Goal: Task Accomplishment & Management: Use online tool/utility

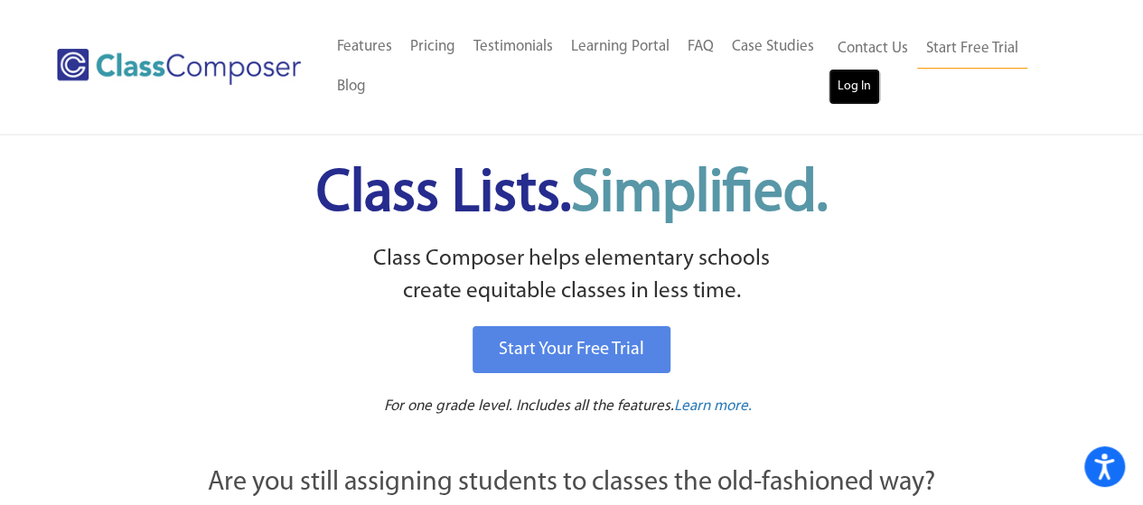
click at [857, 87] on link "Log In" at bounding box center [855, 87] width 52 height 36
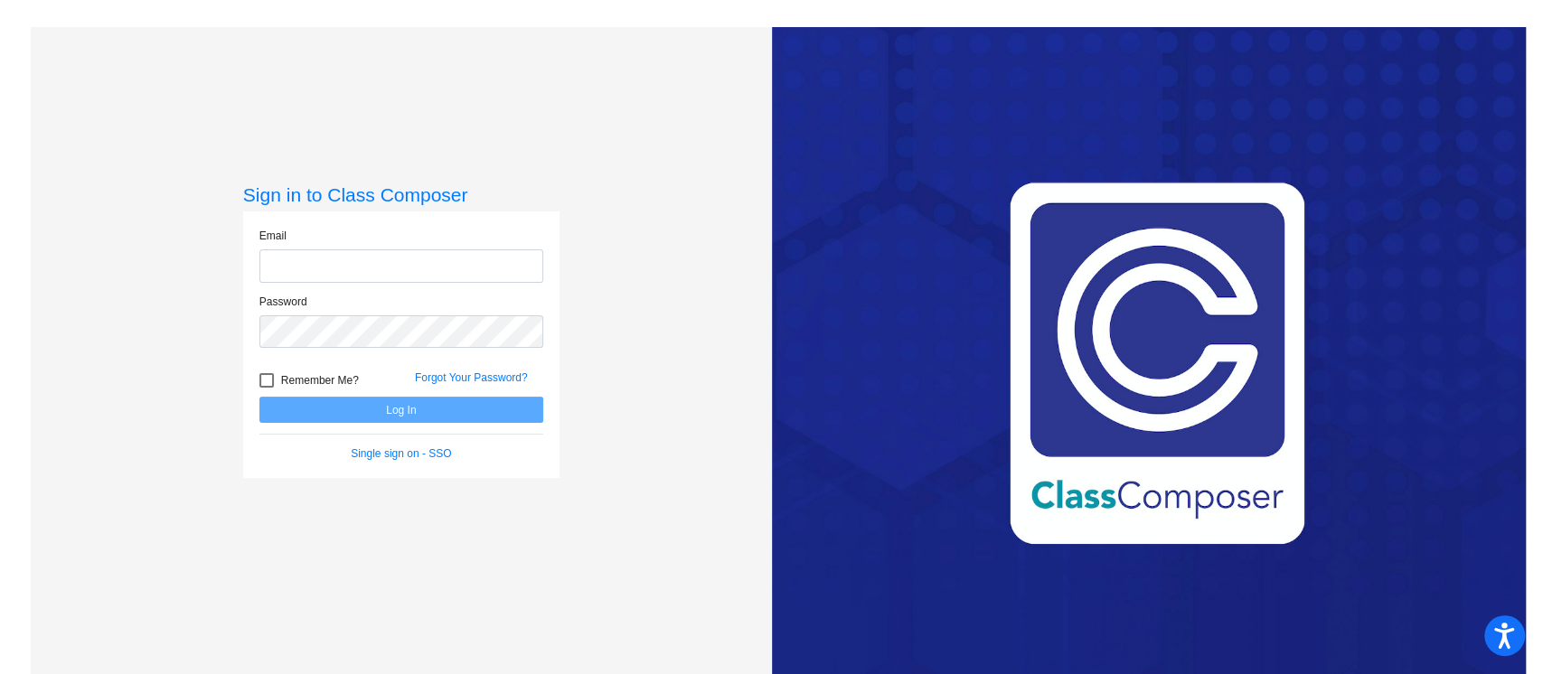
click at [466, 251] on input "email" at bounding box center [401, 265] width 284 height 33
type input "[EMAIL_ADDRESS][DOMAIN_NAME]"
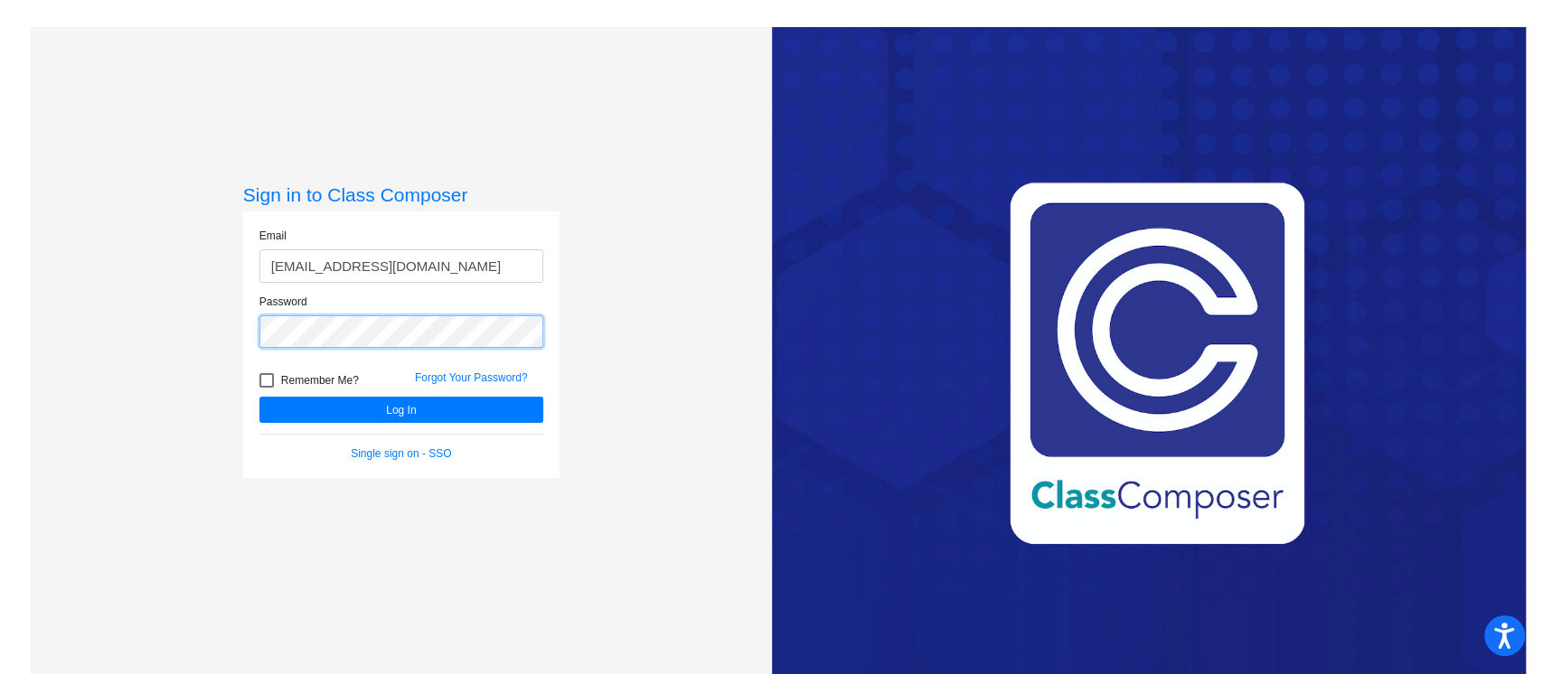
click at [259, 397] on button "Log In" at bounding box center [401, 410] width 284 height 26
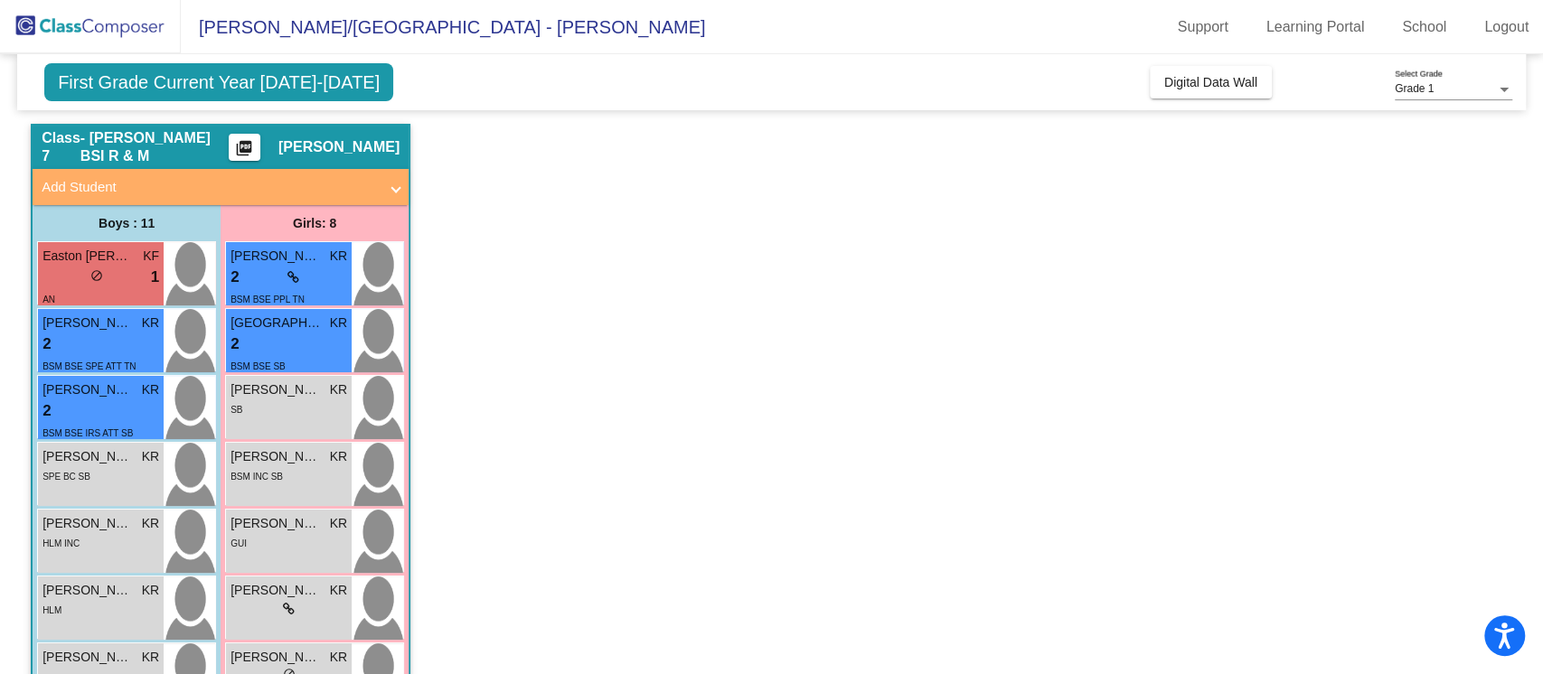
scroll to position [36, 0]
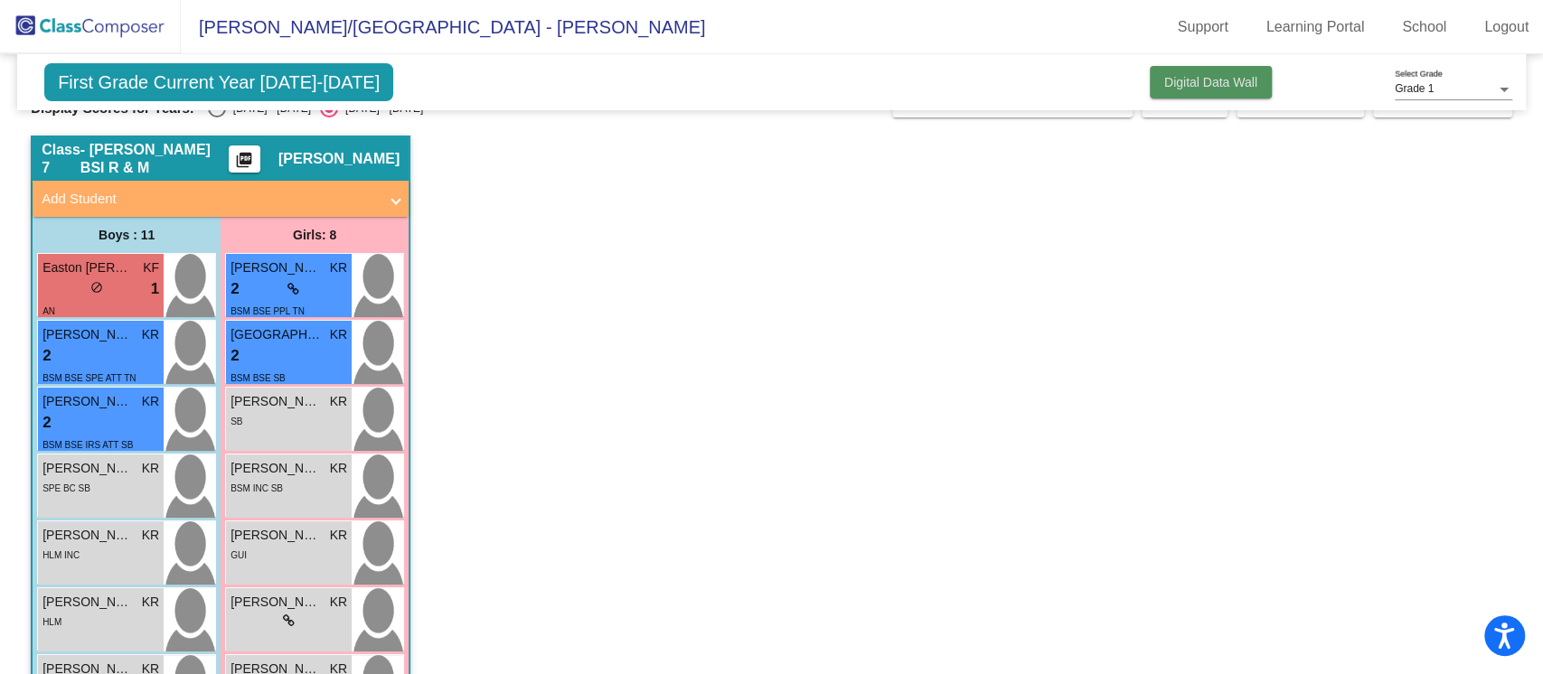
click at [1164, 83] on span "Digital Data Wall" at bounding box center [1210, 82] width 93 height 14
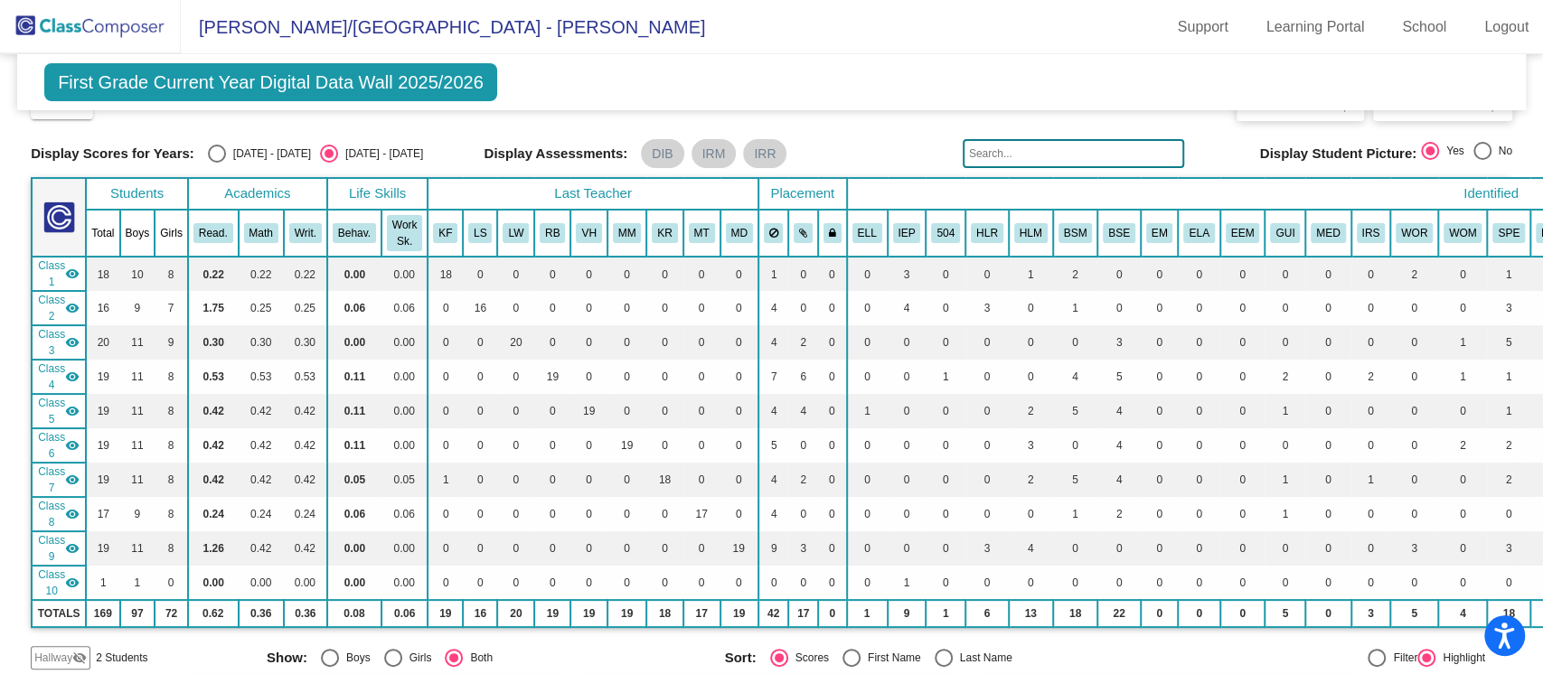
scroll to position [0, 0]
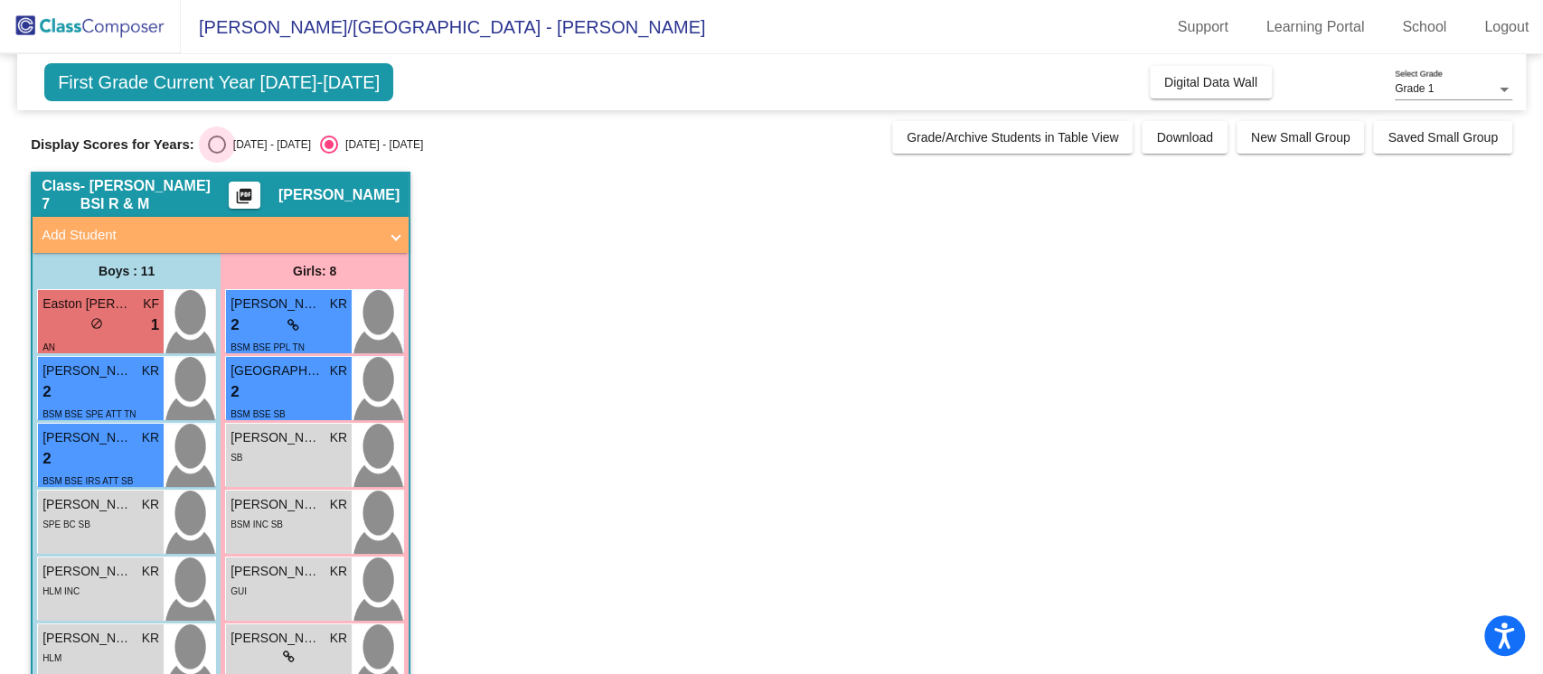
click at [221, 148] on div "Select an option" at bounding box center [217, 145] width 18 height 18
click at [217, 154] on input "[DATE] - [DATE]" at bounding box center [216, 154] width 1 height 1
radio input "true"
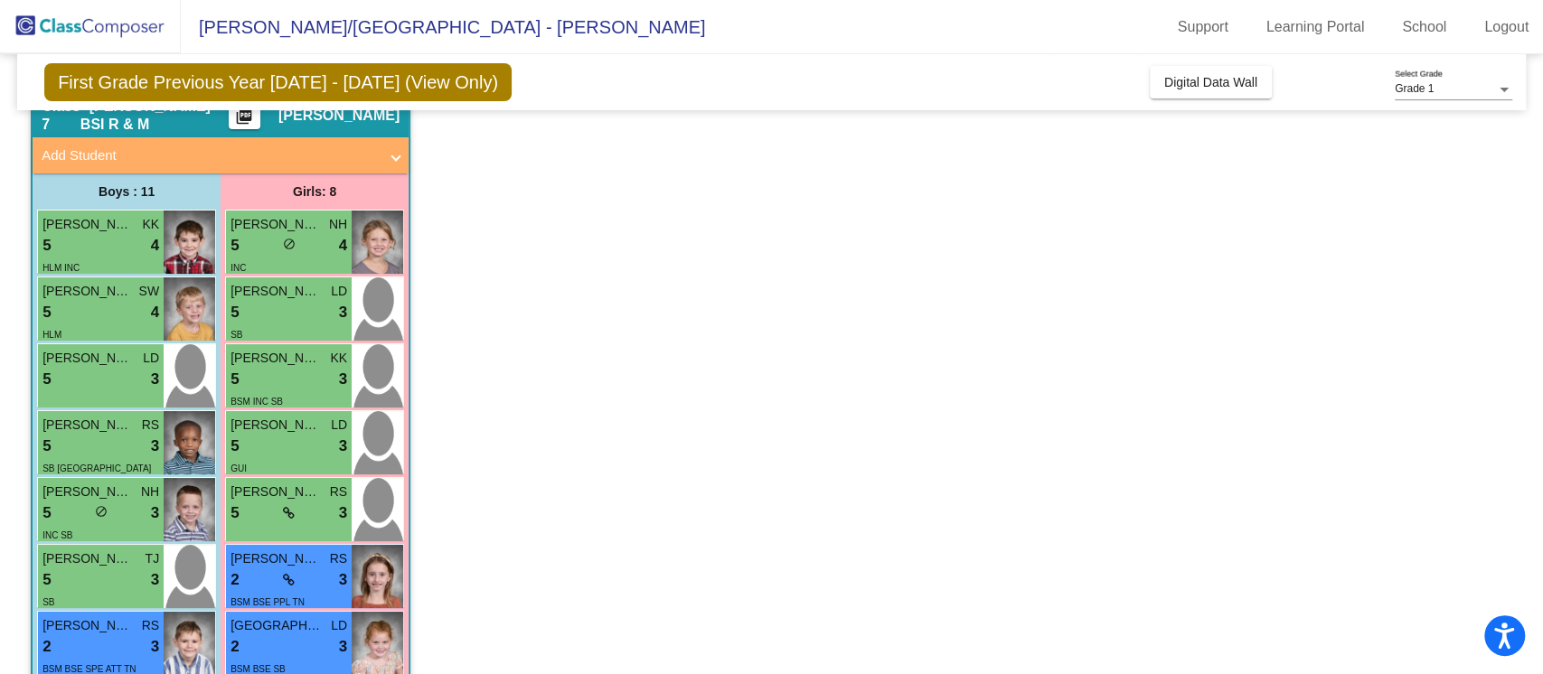
scroll to position [79, 0]
click at [143, 298] on span "SW" at bounding box center [149, 292] width 21 height 19
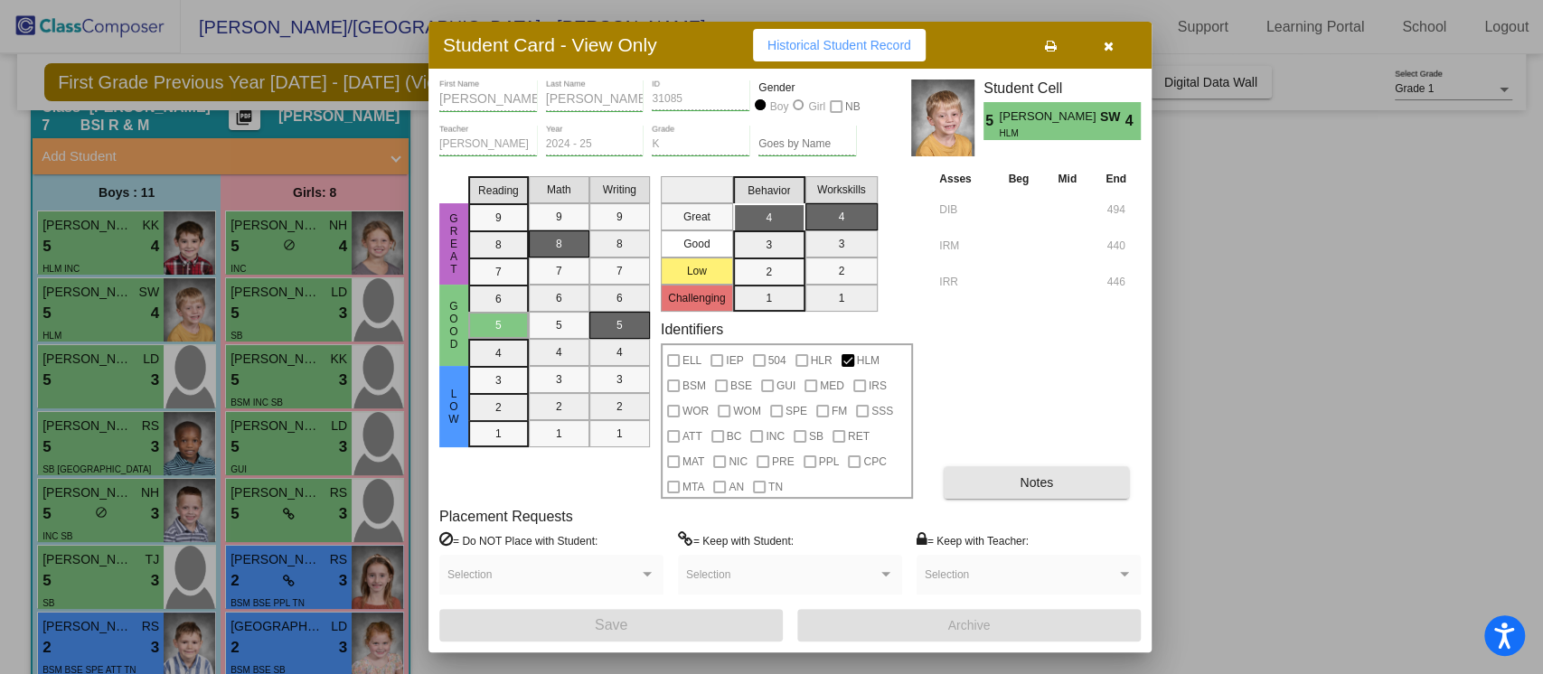
click at [1046, 477] on span "Notes" at bounding box center [1036, 482] width 33 height 14
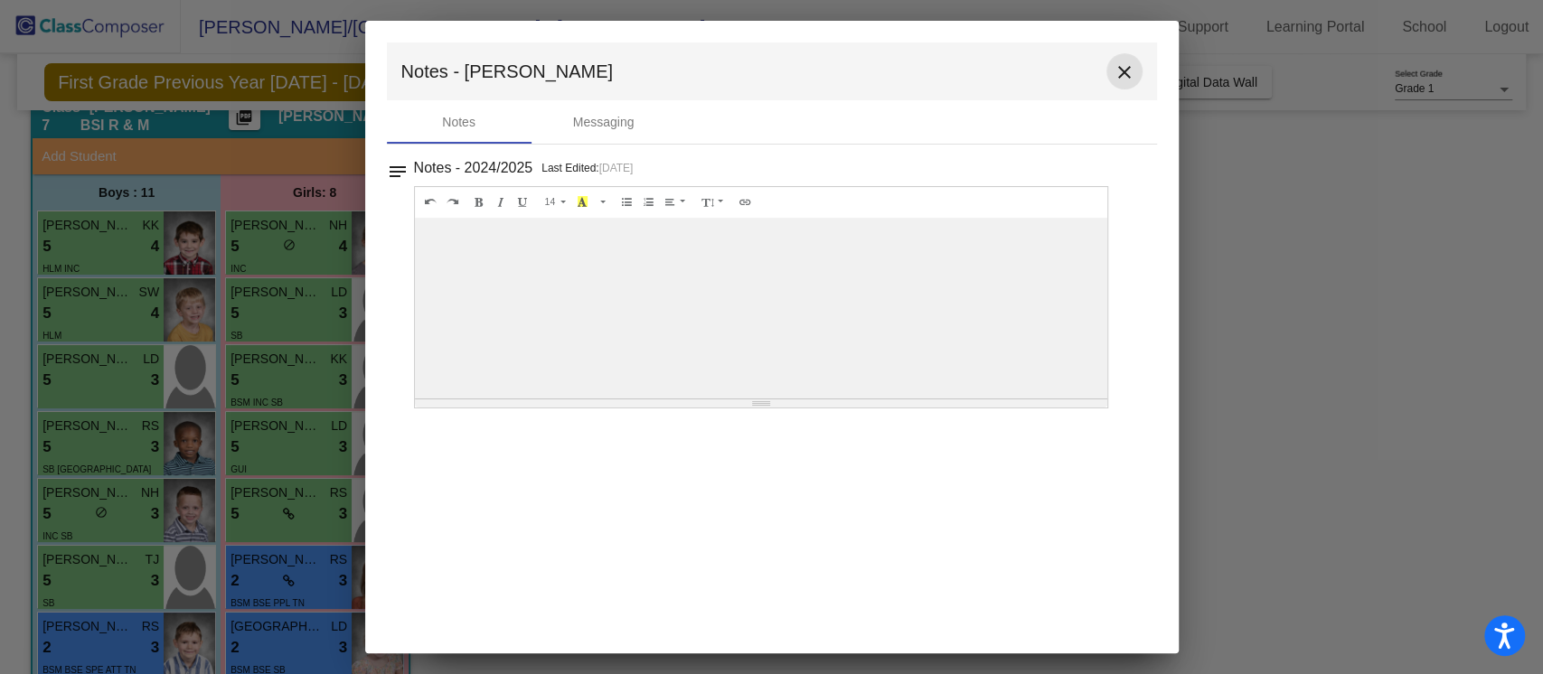
click at [1130, 74] on mat-icon "close" at bounding box center [1125, 72] width 22 height 22
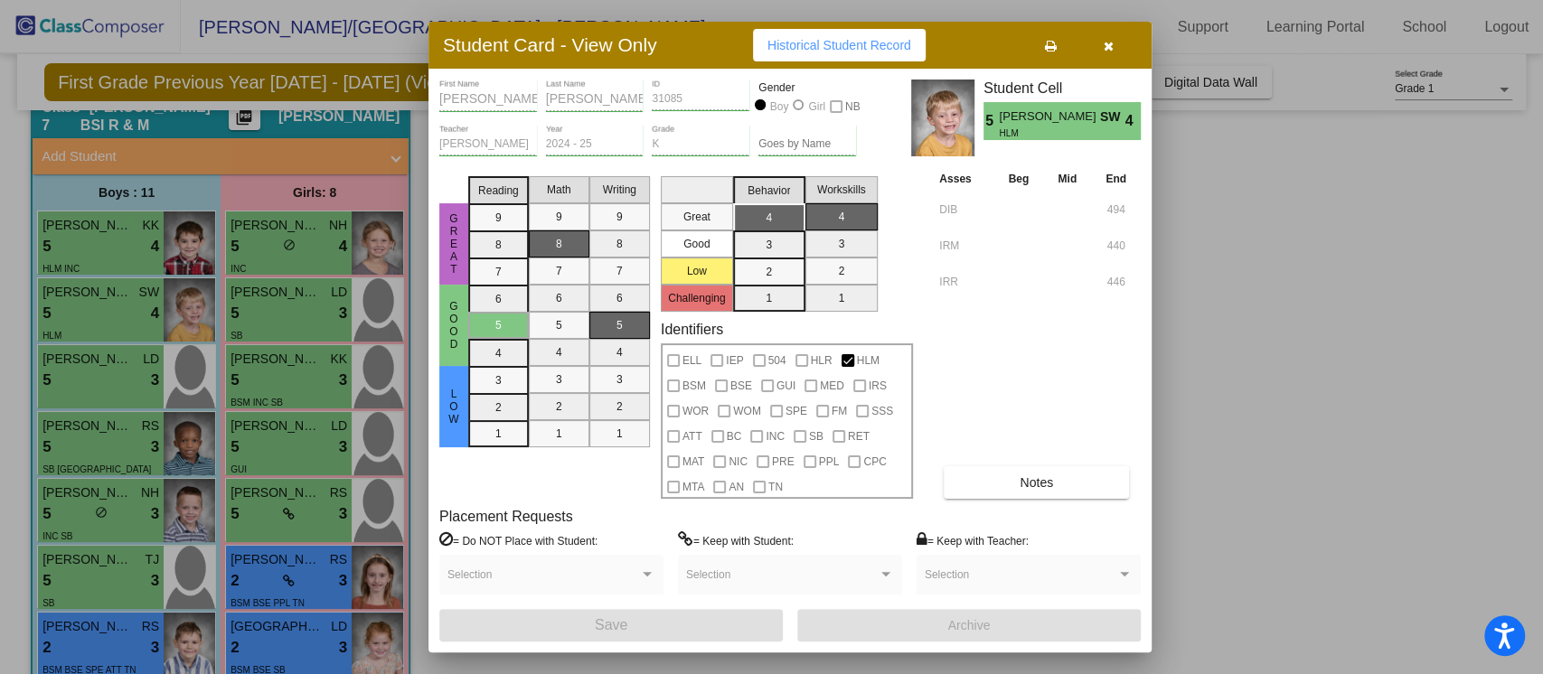
click at [1107, 40] on icon "button" at bounding box center [1109, 46] width 10 height 13
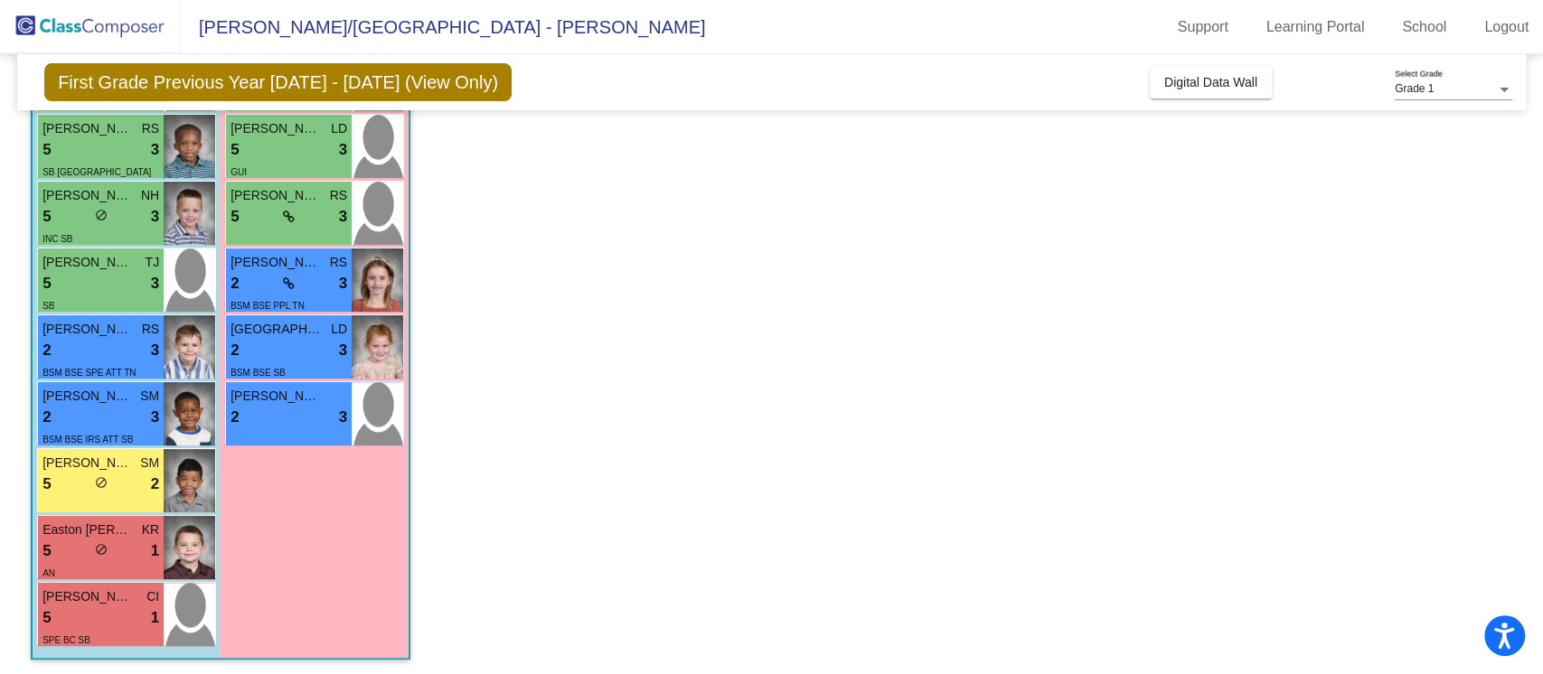
scroll to position [379, 0]
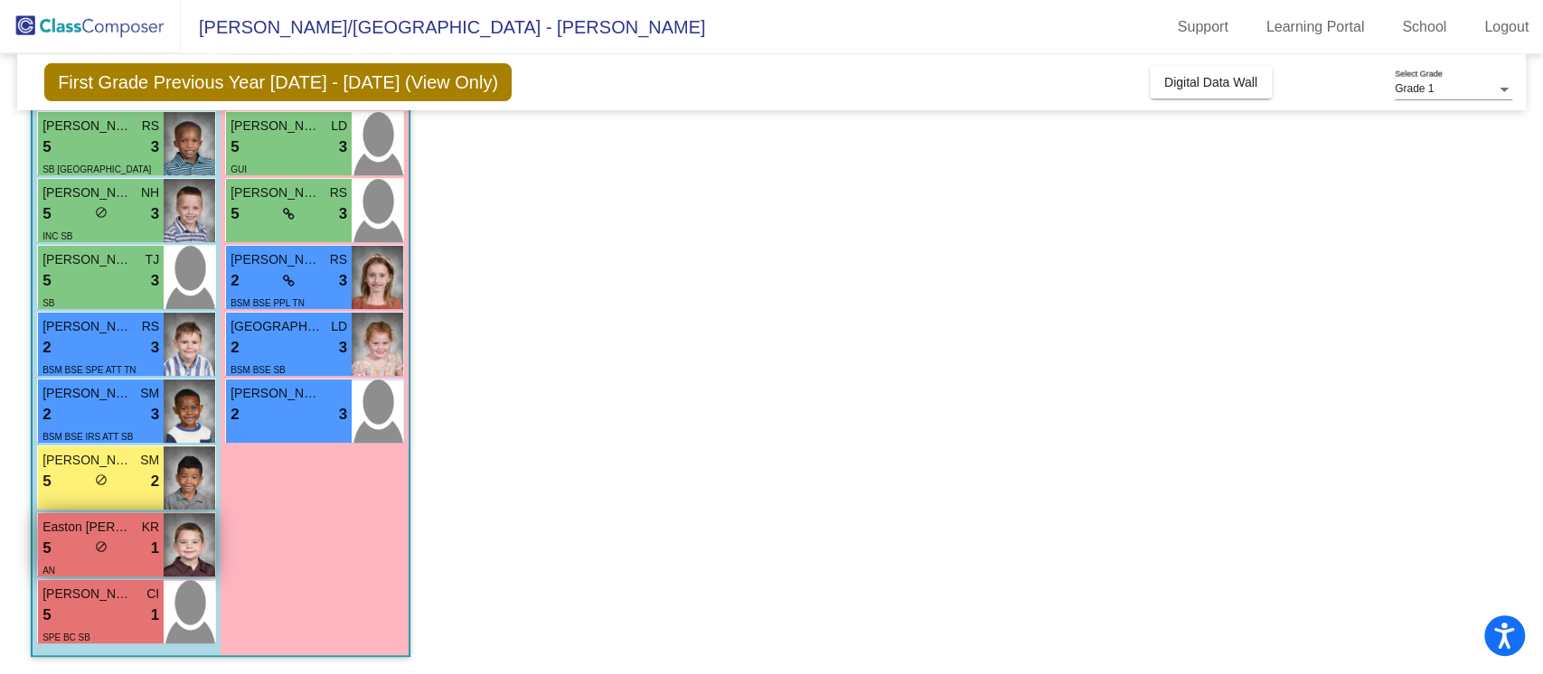
click at [135, 553] on div "5 lock do_not_disturb_alt 1" at bounding box center [100, 549] width 117 height 24
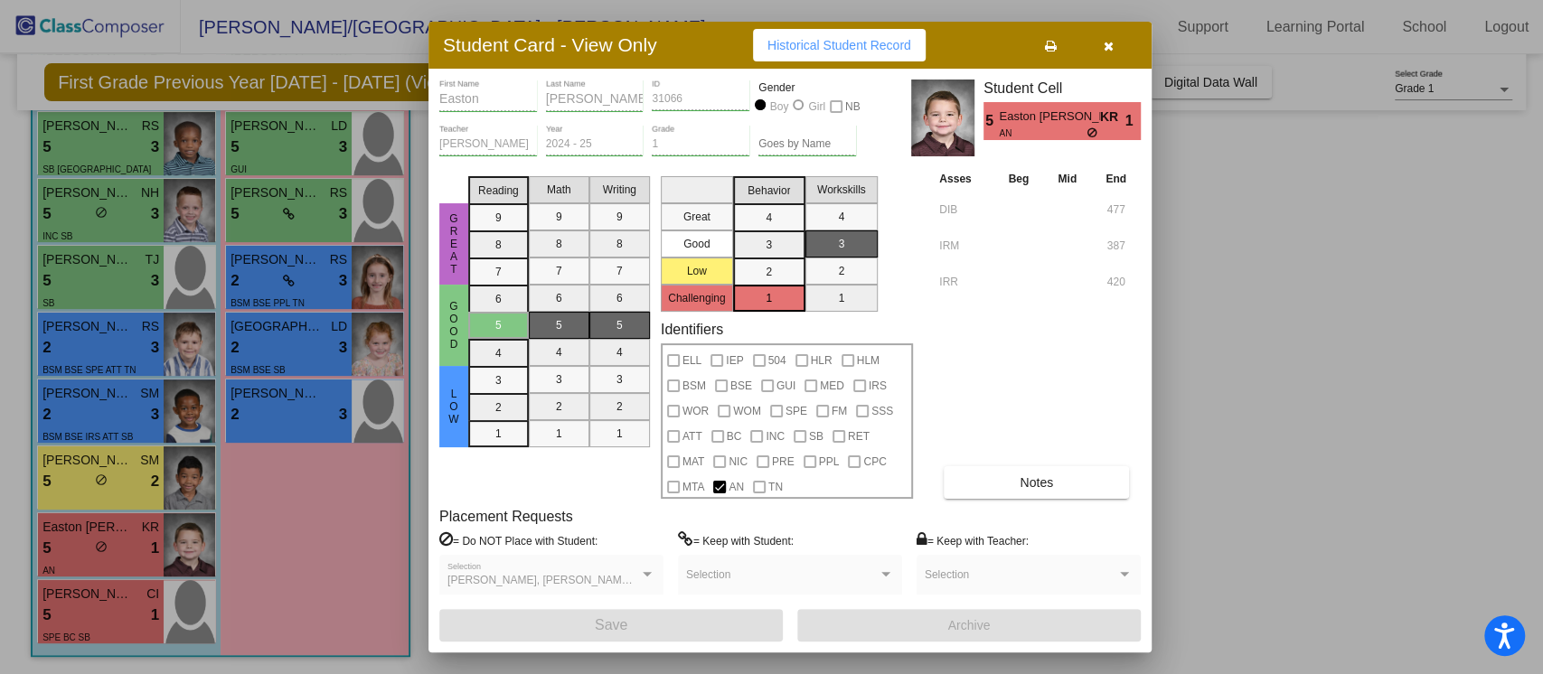
click at [133, 597] on div at bounding box center [771, 337] width 1543 height 674
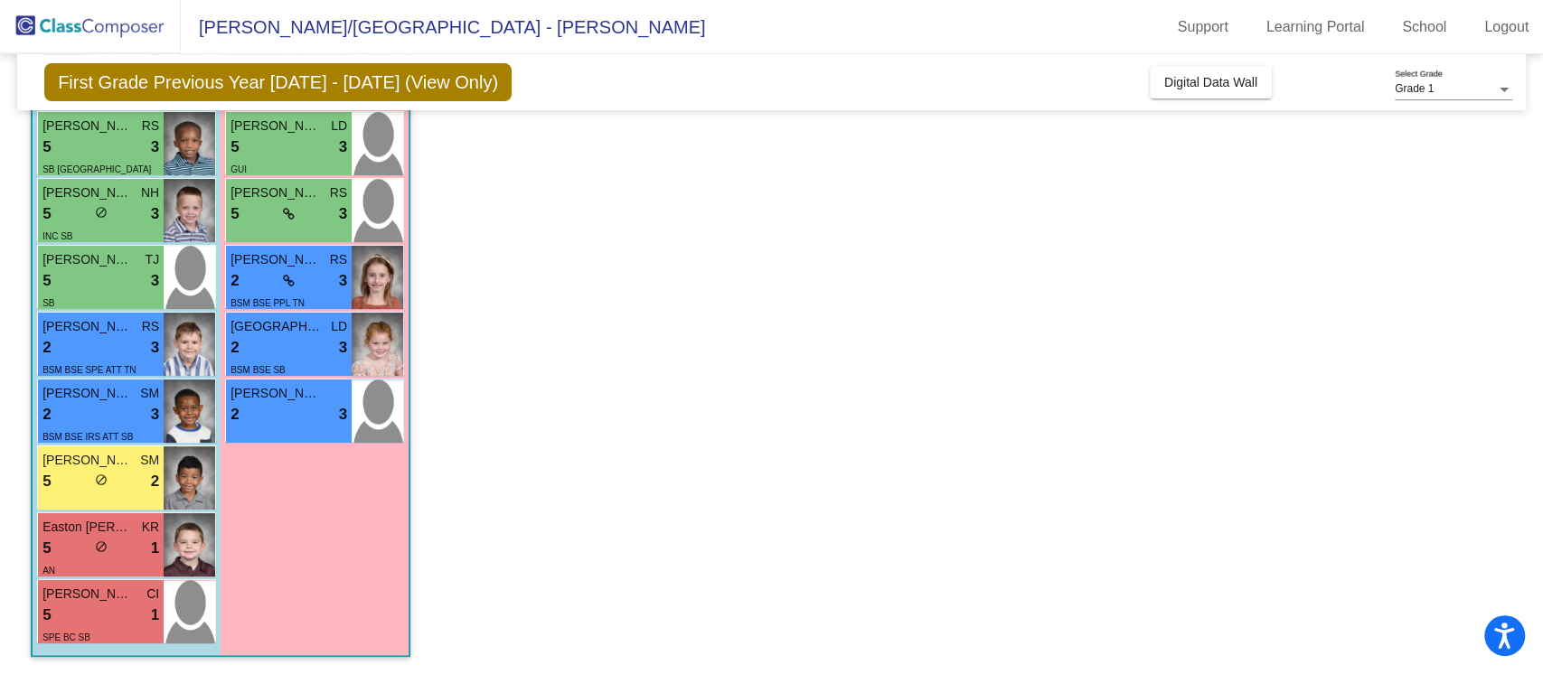
click at [133, 597] on div "[PERSON_NAME] CI" at bounding box center [100, 594] width 117 height 19
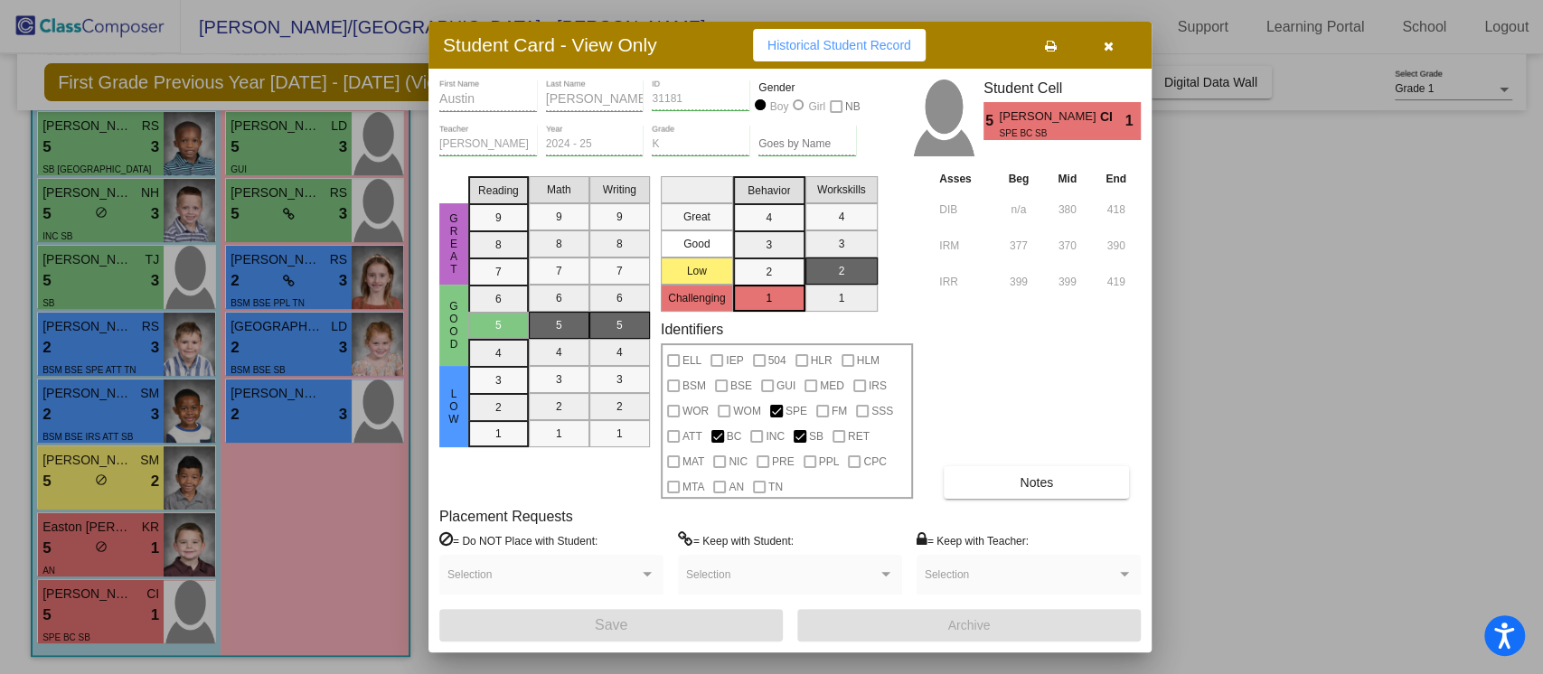
click at [1081, 474] on button "Notes" at bounding box center [1036, 482] width 185 height 33
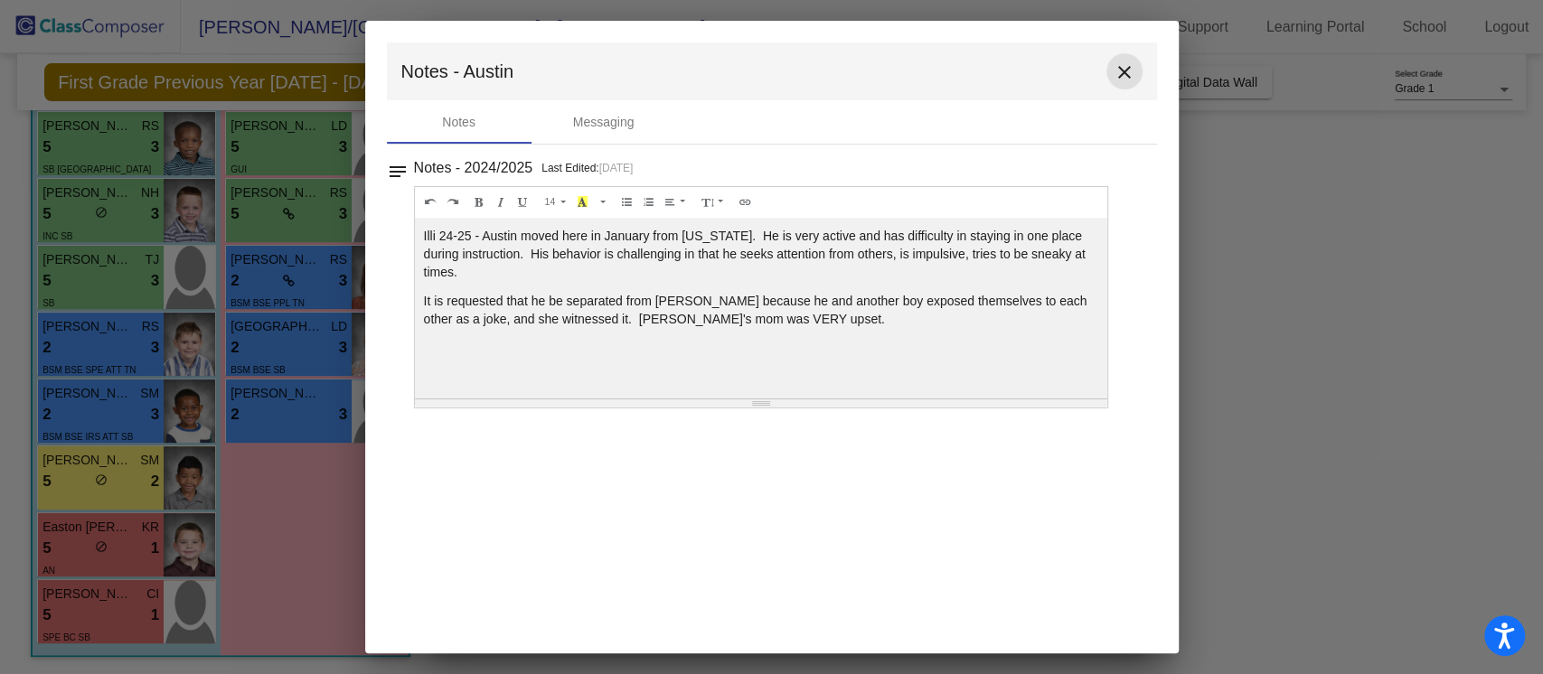
click at [1127, 69] on mat-icon "close" at bounding box center [1125, 72] width 22 height 22
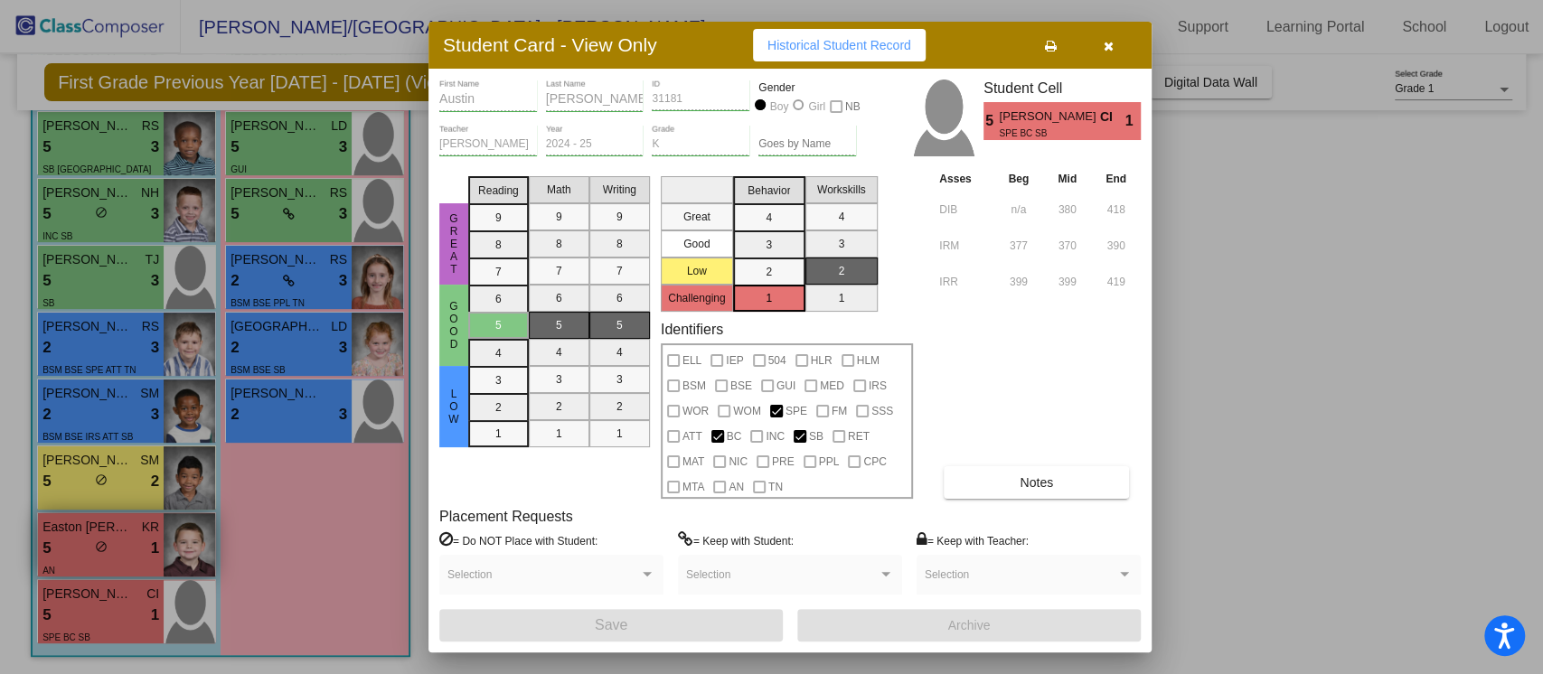
drag, startPoint x: 156, startPoint y: 550, endPoint x: 140, endPoint y: 559, distance: 18.6
click at [140, 559] on div at bounding box center [771, 337] width 1543 height 674
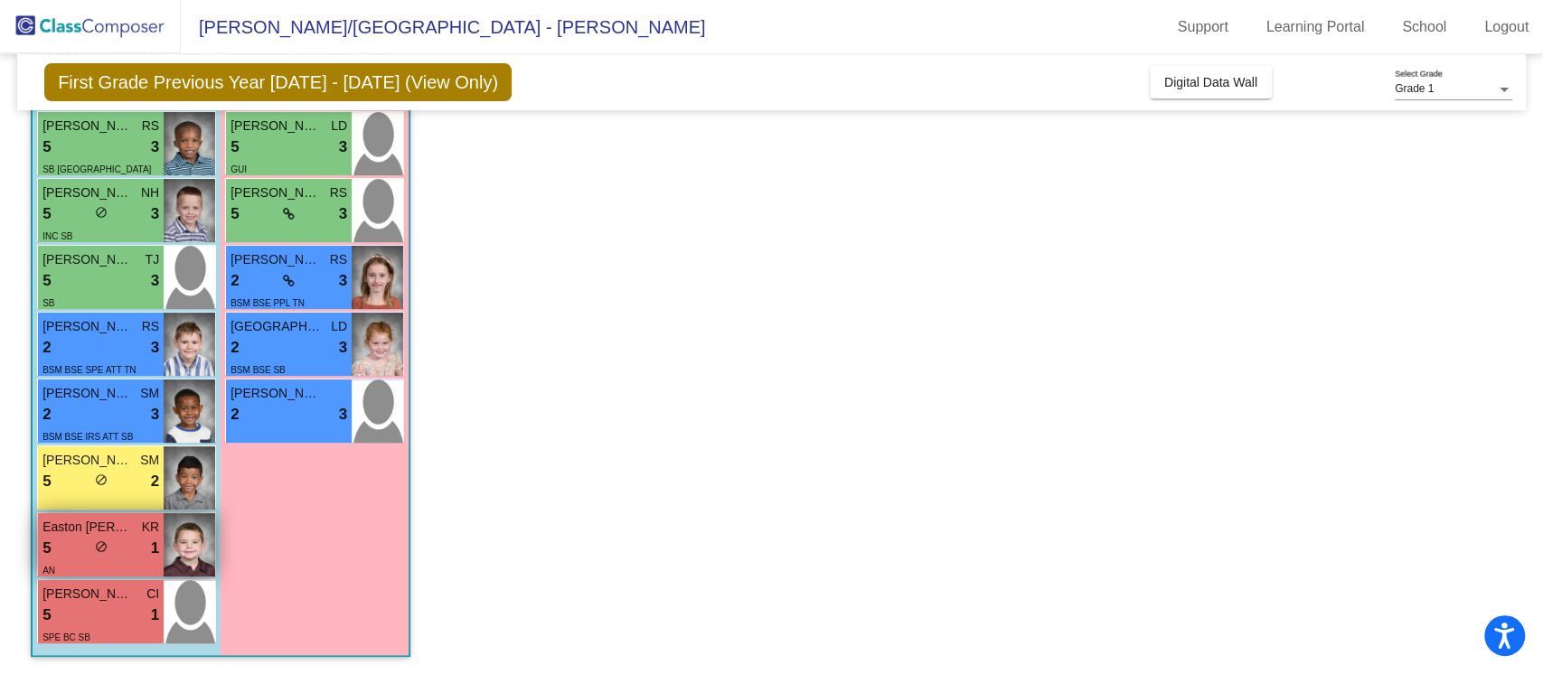
click at [181, 534] on img at bounding box center [190, 544] width 52 height 63
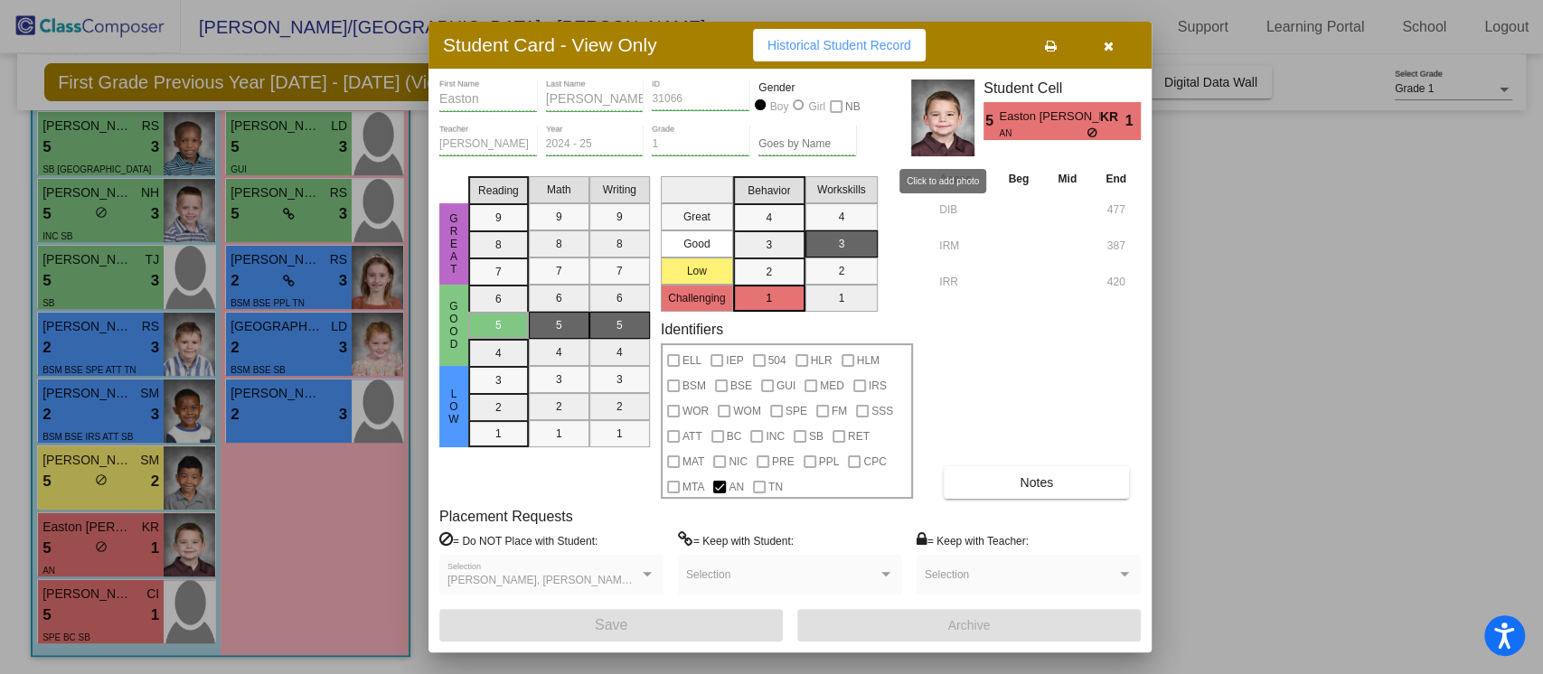
click at [943, 102] on img at bounding box center [942, 118] width 63 height 77
click at [1105, 47] on icon "button" at bounding box center [1109, 46] width 10 height 13
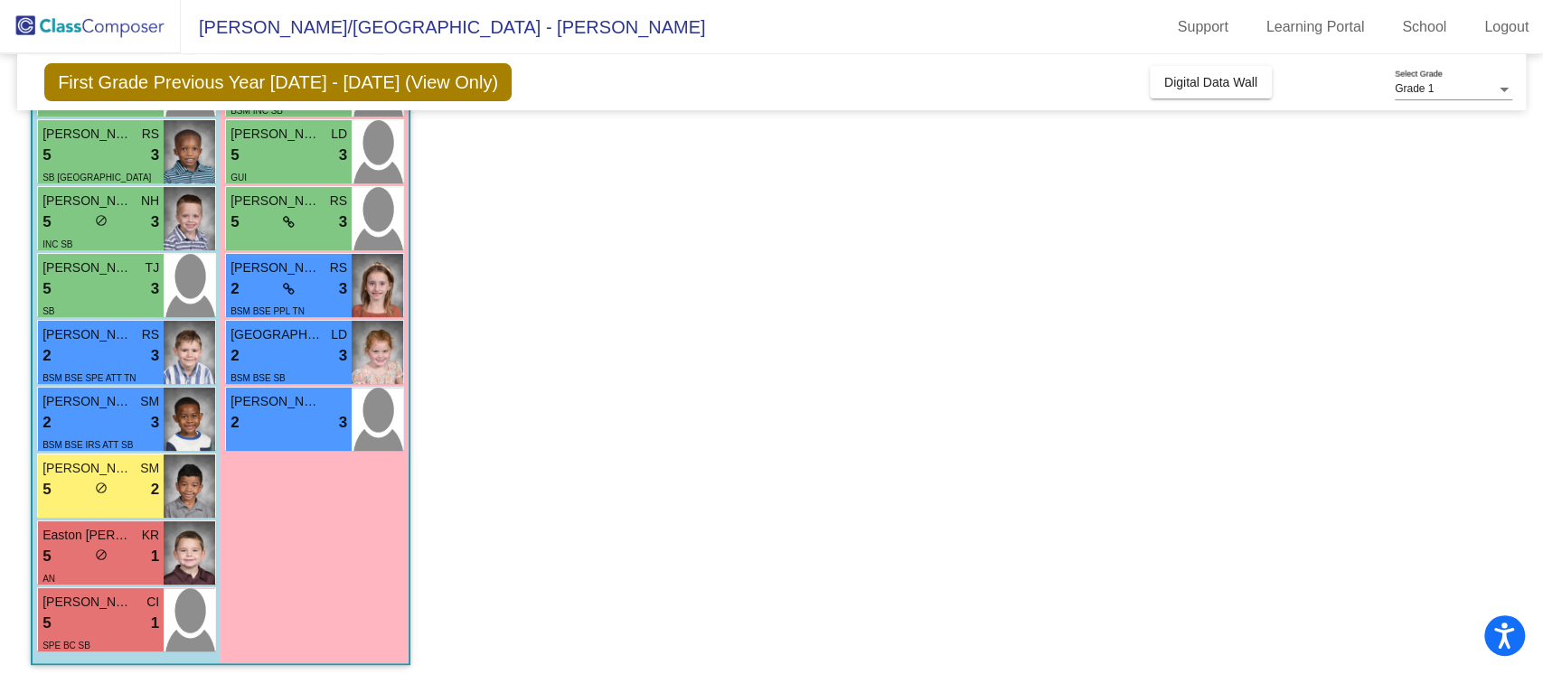
scroll to position [375, 0]
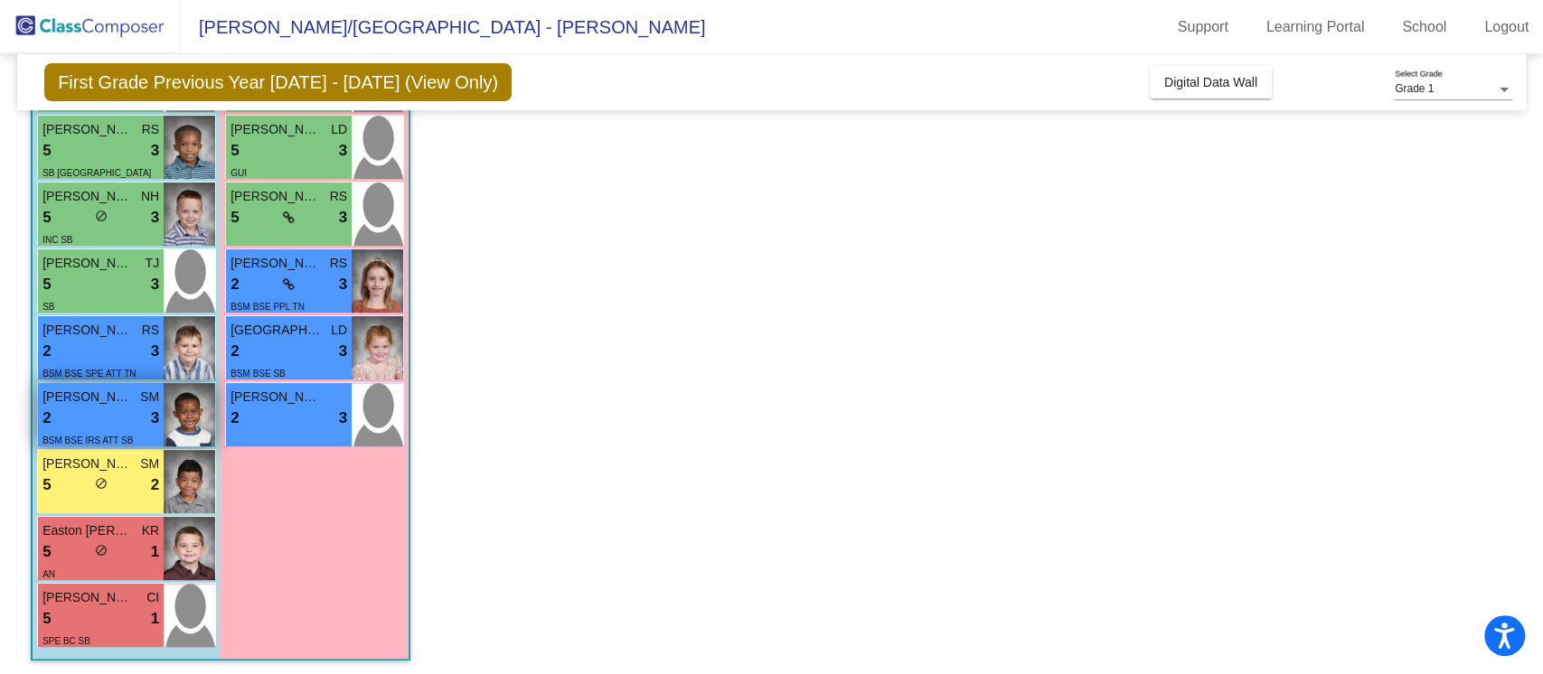
click at [119, 415] on div "2 lock do_not_disturb_alt 3" at bounding box center [100, 419] width 117 height 24
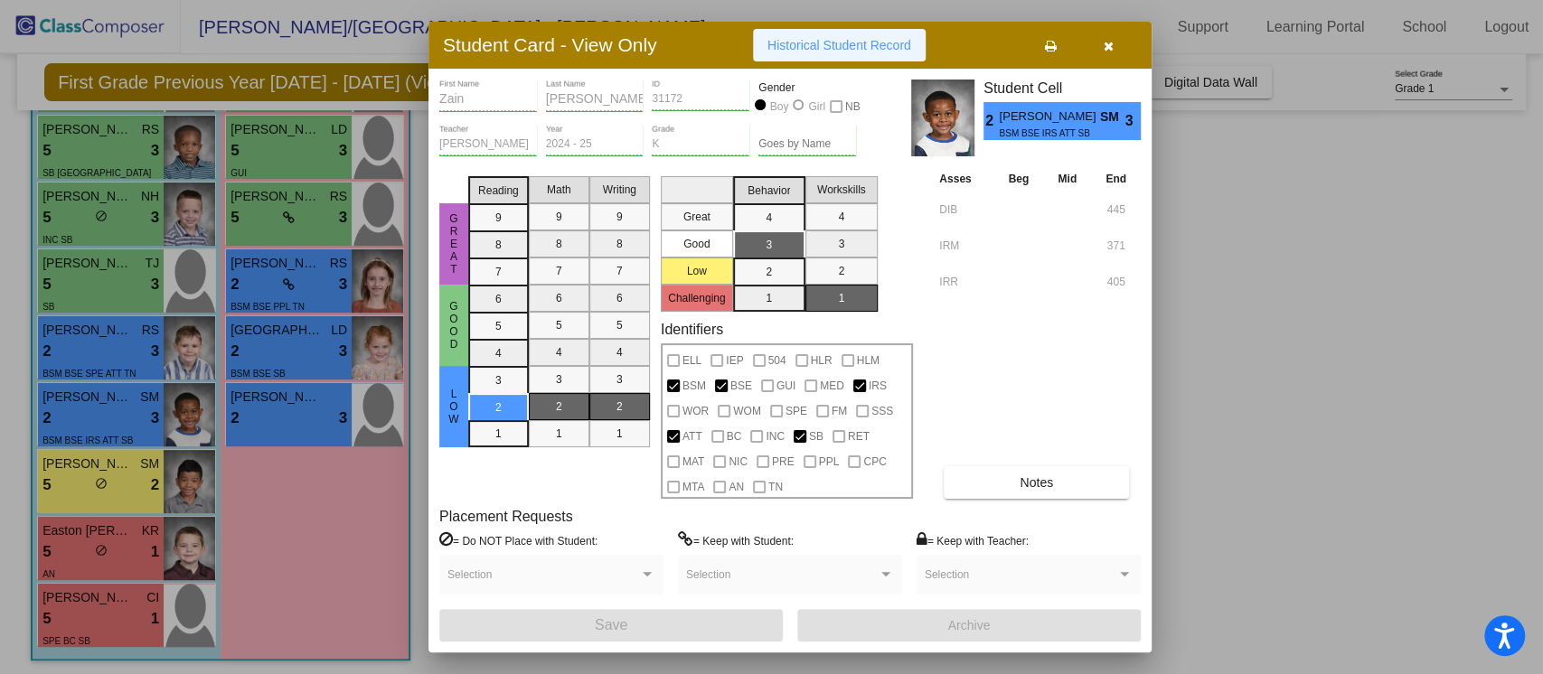
click at [819, 41] on span "Historical Student Record" at bounding box center [839, 45] width 144 height 14
click at [157, 540] on div at bounding box center [771, 337] width 1543 height 674
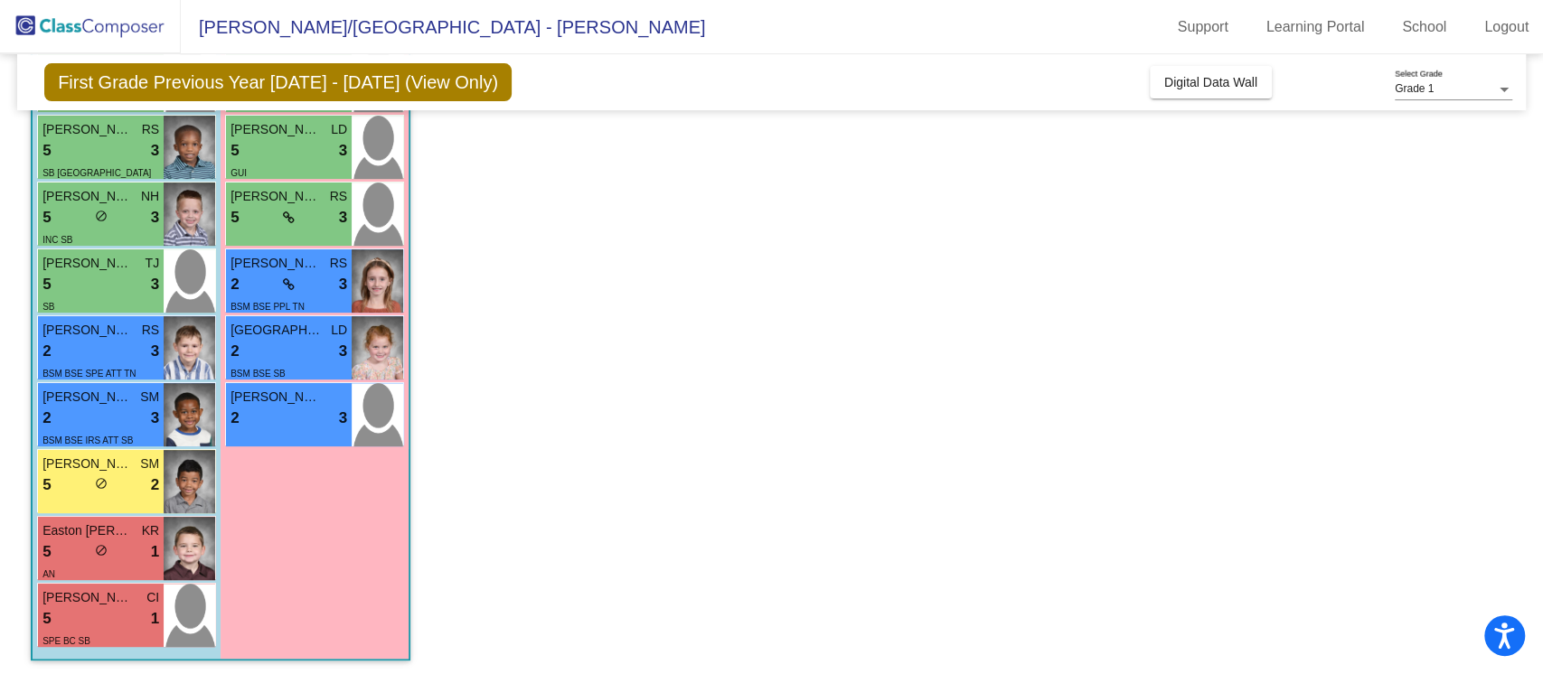
click at [157, 541] on span "1" at bounding box center [155, 553] width 8 height 24
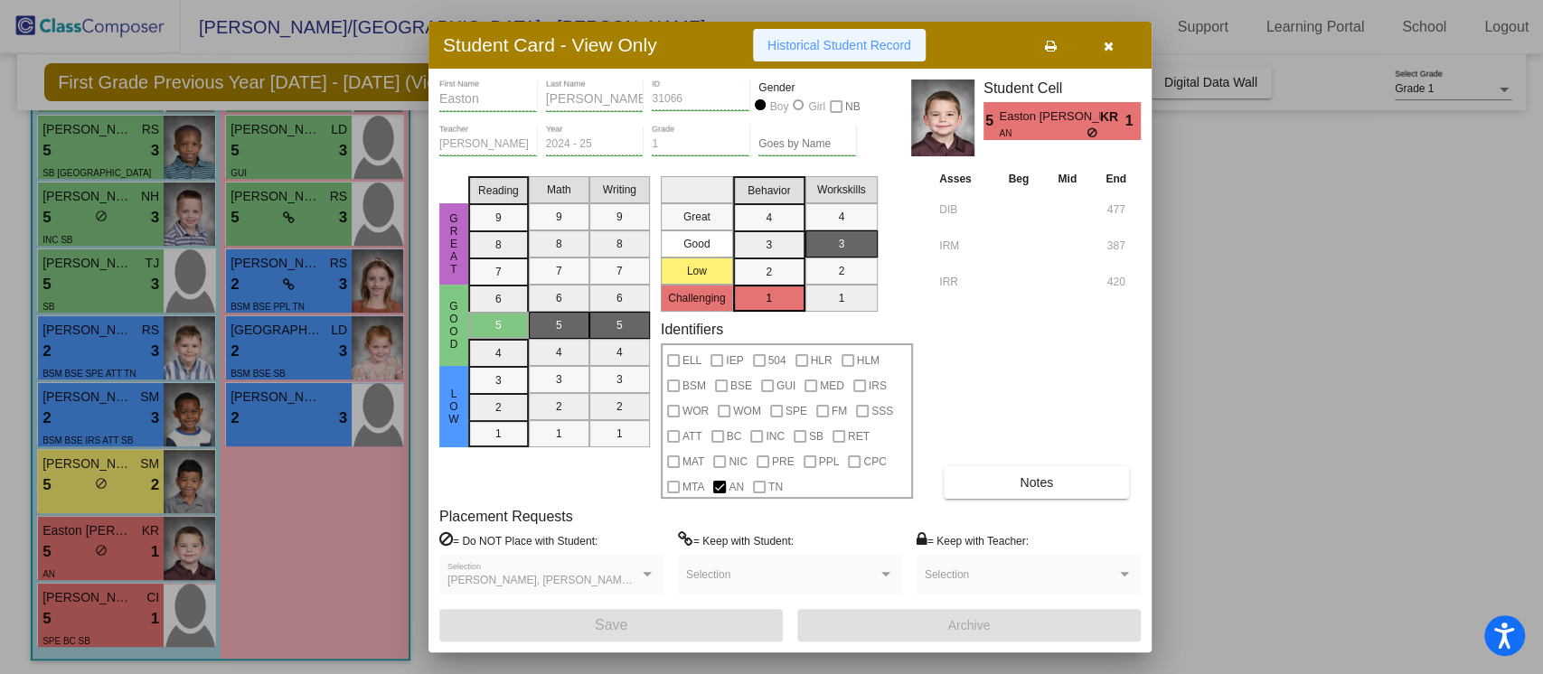
click at [795, 39] on span "Historical Student Record" at bounding box center [839, 45] width 144 height 14
click at [1104, 45] on icon "button" at bounding box center [1109, 46] width 10 height 13
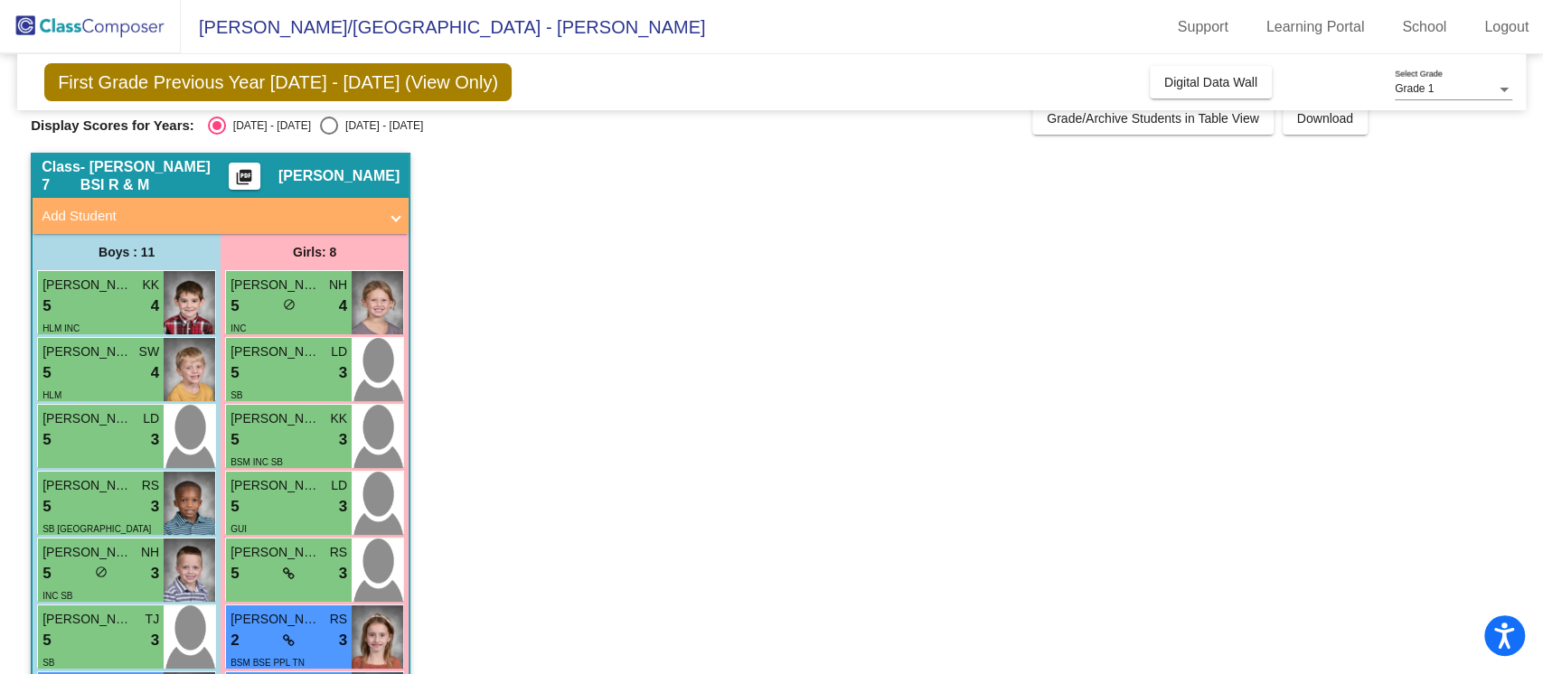
scroll to position [0, 0]
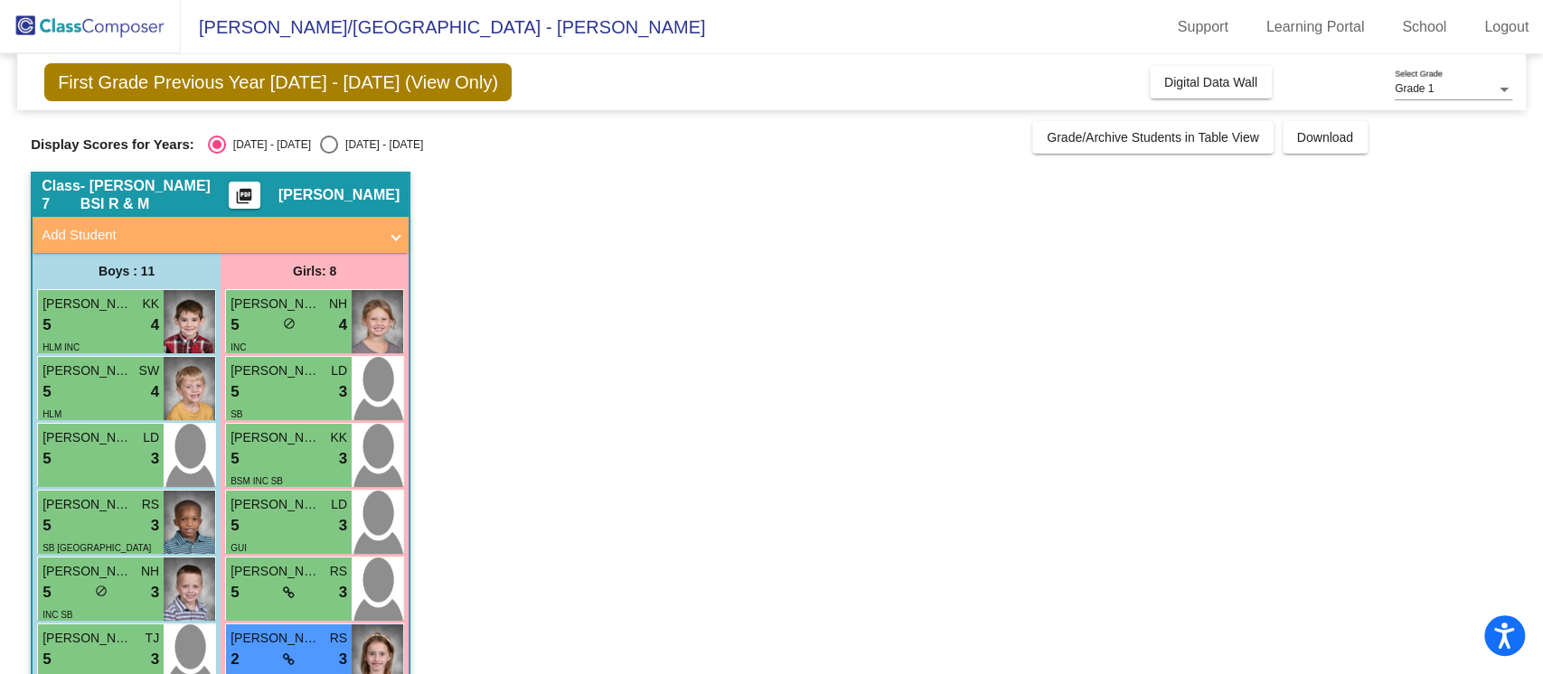
click at [320, 141] on div "Select an option" at bounding box center [329, 145] width 18 height 18
click at [328, 154] on input "[DATE] - [DATE]" at bounding box center [328, 154] width 1 height 1
radio input "true"
